Goal: Find specific page/section: Find specific page/section

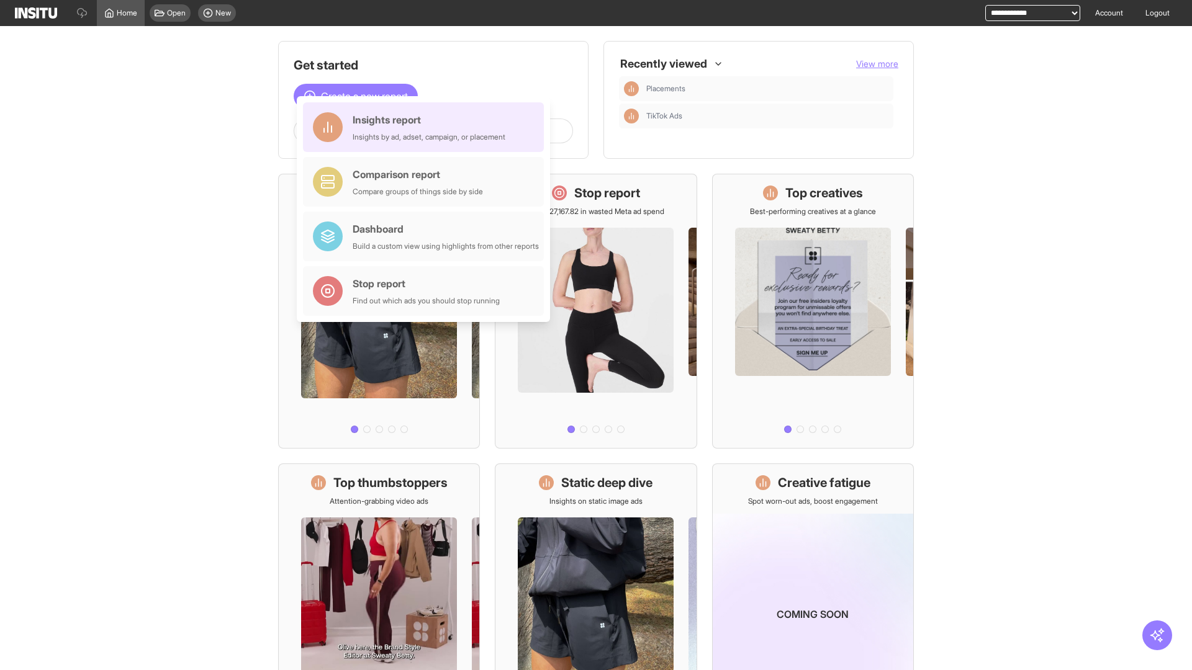
click at [427, 127] on div "Insights report Insights by ad, adset, campaign, or placement" at bounding box center [429, 127] width 153 height 30
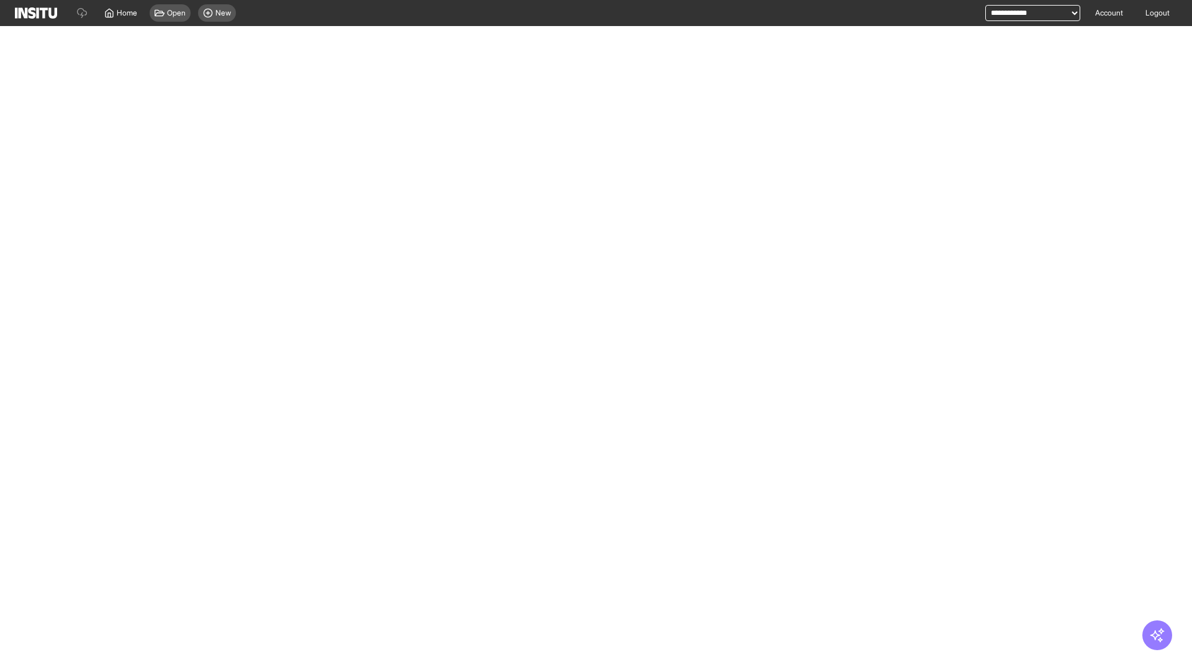
select select "**"
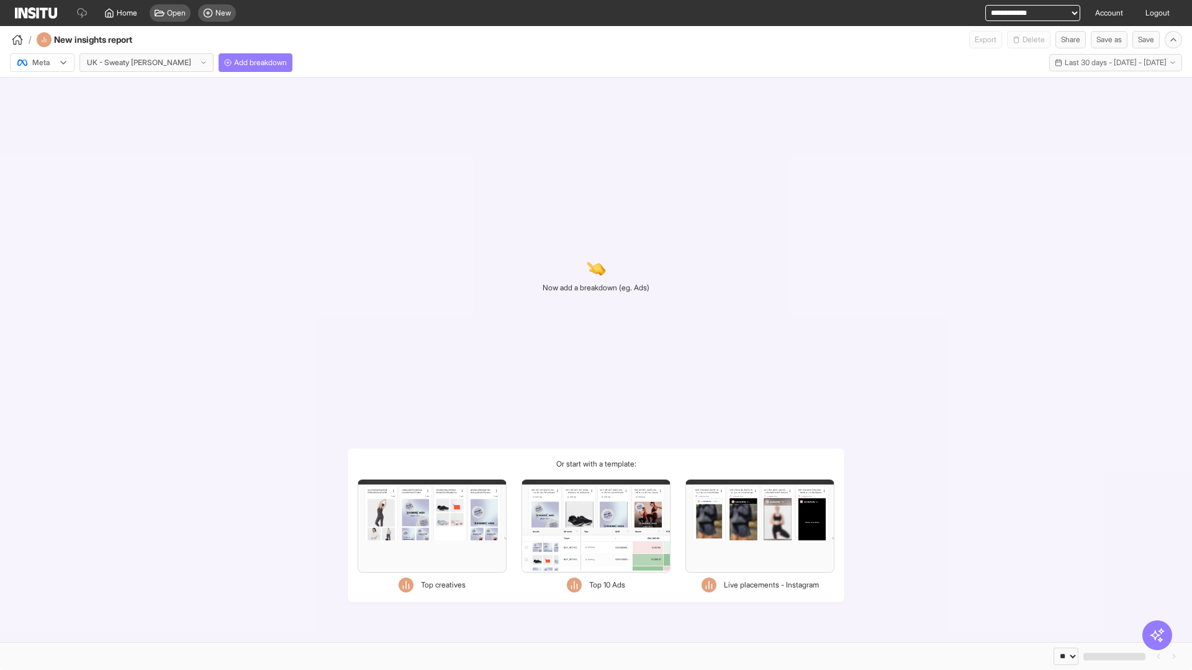
click at [42, 63] on div at bounding box center [33, 62] width 35 height 12
click at [45, 111] on span "TikTok" at bounding box center [43, 110] width 21 height 11
